Goal: Check status: Check status

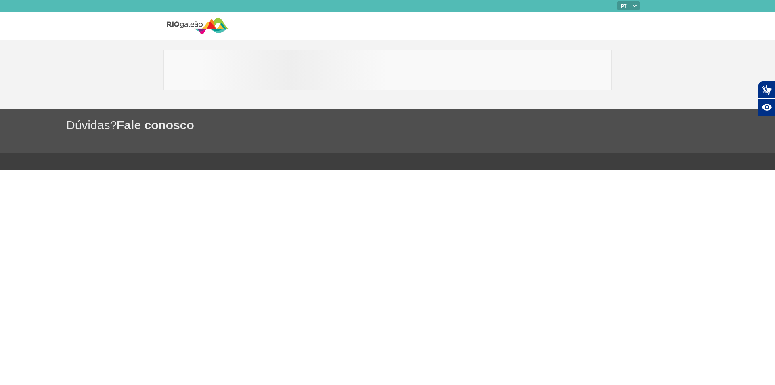
click at [221, 19] on img at bounding box center [198, 26] width 62 height 20
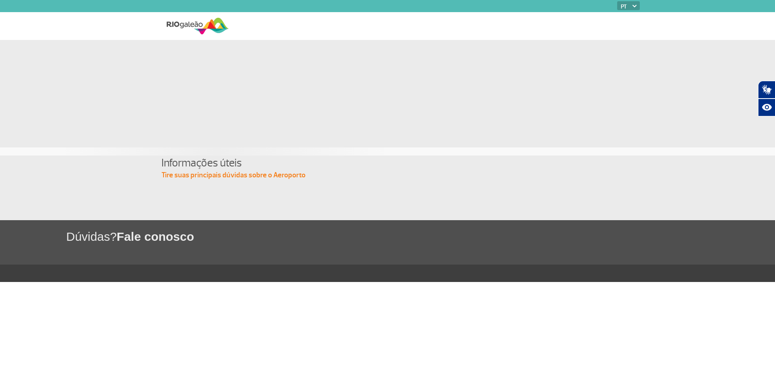
click at [220, 28] on img at bounding box center [198, 26] width 62 height 20
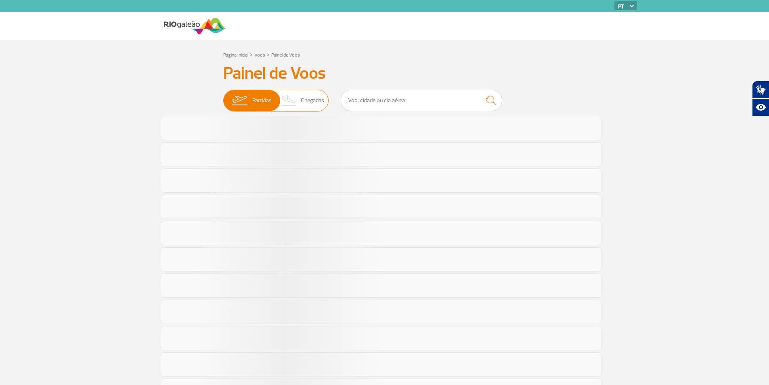
click at [297, 103] on img at bounding box center [289, 100] width 24 height 21
click at [223, 97] on input "Partidas Chegadas" at bounding box center [223, 97] width 0 height 0
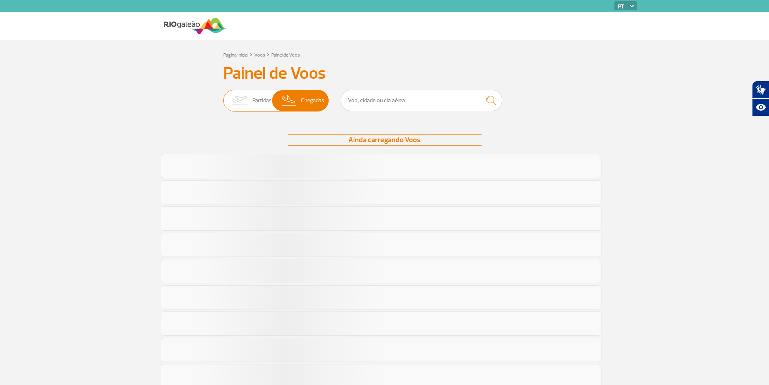
click at [247, 103] on img at bounding box center [239, 100] width 25 height 21
click at [223, 97] on input "Partidas Chegadas" at bounding box center [223, 97] width 0 height 0
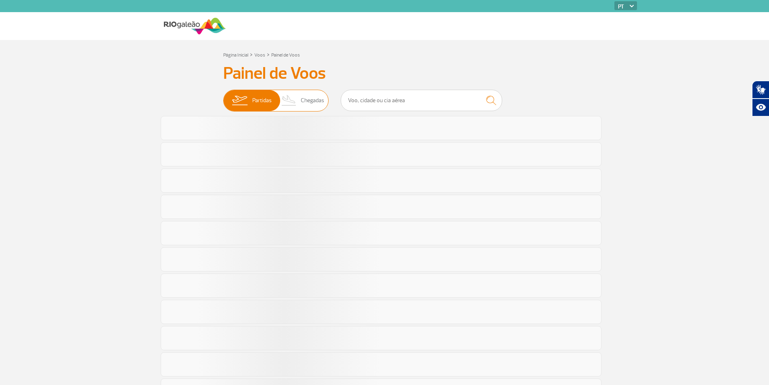
click at [319, 103] on span "Chegadas" at bounding box center [312, 100] width 23 height 21
click at [223, 97] on input "Partidas Chegadas" at bounding box center [223, 97] width 0 height 0
click at [315, 105] on span "Chegadas" at bounding box center [312, 100] width 23 height 21
click at [223, 97] on input "Partidas Chegadas" at bounding box center [223, 97] width 0 height 0
